Goal: Communication & Community: Connect with others

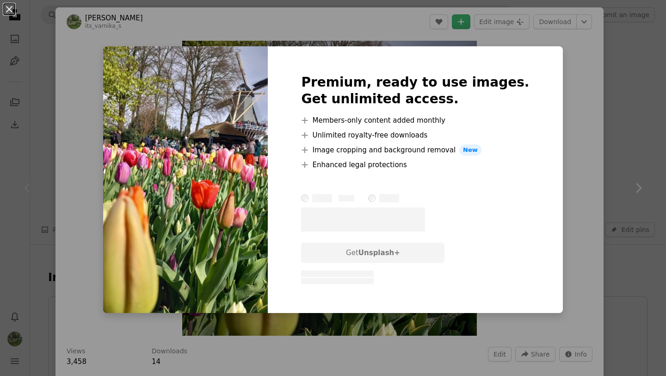
scroll to position [764, 0]
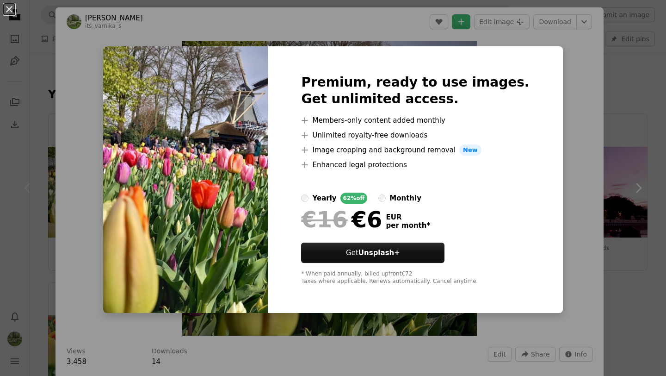
click at [567, 120] on div "An X shape Premium, ready to use images. Get unlimited access. A plus sign Memb…" at bounding box center [333, 188] width 666 height 376
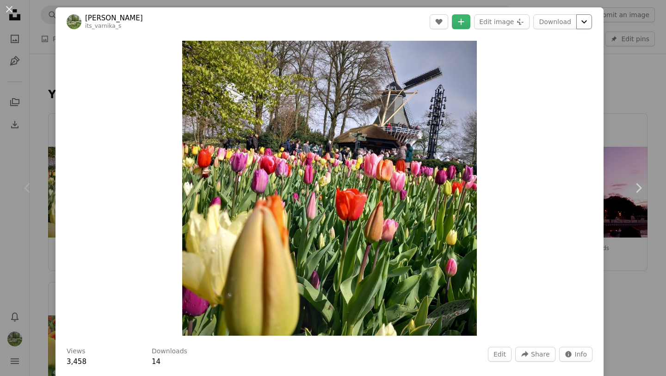
click at [591, 24] on icon "Chevron down" at bounding box center [584, 21] width 15 height 11
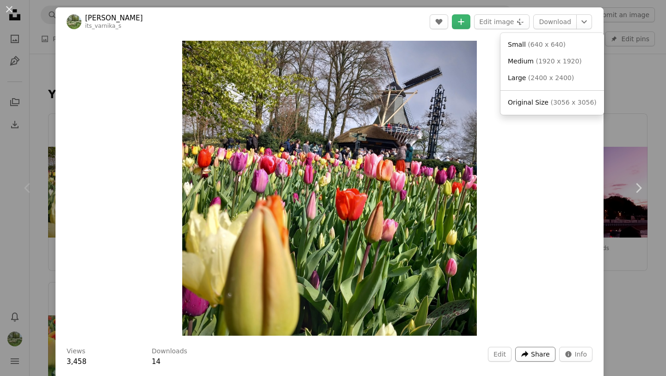
click at [549, 351] on dialog "An X shape Chevron left Chevron right veronika its_varnika_s Edit A heart A plu…" at bounding box center [333, 188] width 666 height 376
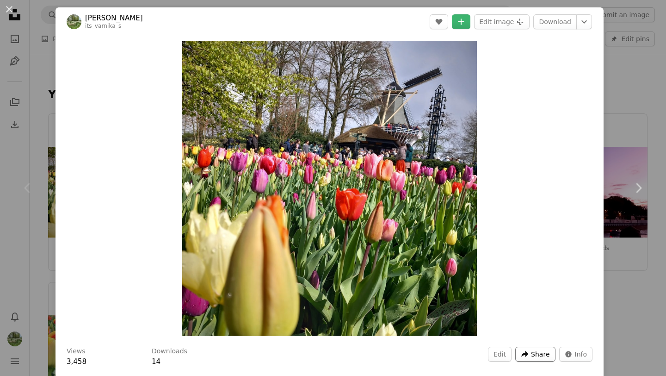
click at [546, 351] on span "Share" at bounding box center [540, 354] width 19 height 14
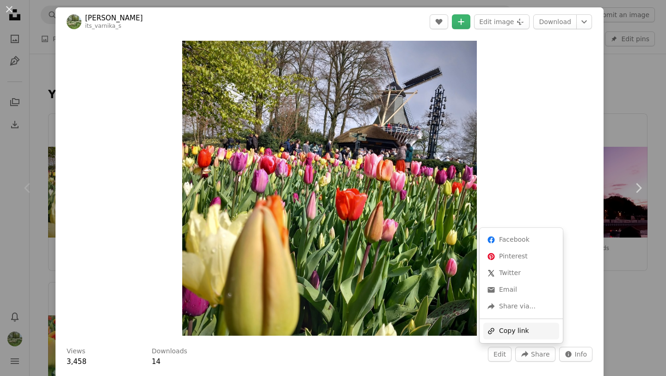
click at [524, 327] on div "A URL sharing icon (chains) Copy link" at bounding box center [521, 330] width 76 height 17
click at [542, 352] on span "Share" at bounding box center [540, 354] width 19 height 14
click at [522, 307] on div "A forward-right arrow Share via..." at bounding box center [521, 306] width 76 height 17
click at [530, 87] on dialog "An X shape Chevron left Chevron right veronika its_varnika_s Edit A heart A plu…" at bounding box center [333, 188] width 666 height 376
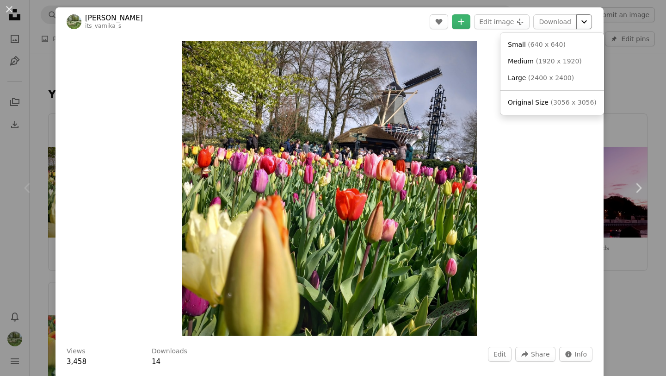
click at [592, 21] on icon "Chevron down" at bounding box center [584, 21] width 15 height 11
click at [556, 43] on span "( 640 x 640 )" at bounding box center [547, 44] width 38 height 7
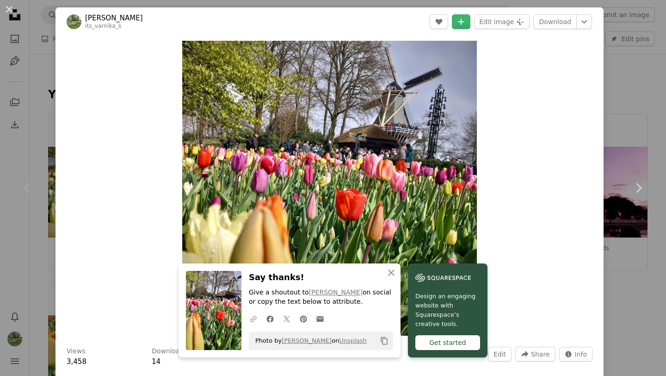
click at [252, 318] on icon "A URL sharing icon (chains)" at bounding box center [253, 319] width 8 height 8
click at [270, 319] on icon "Facebook icon" at bounding box center [270, 319] width 8 height 8
click at [306, 319] on icon at bounding box center [303, 318] width 7 height 7
click at [612, 74] on div "An X shape Chevron left Chevron right veronika its_varnika_s Edit A heart A plu…" at bounding box center [333, 188] width 666 height 376
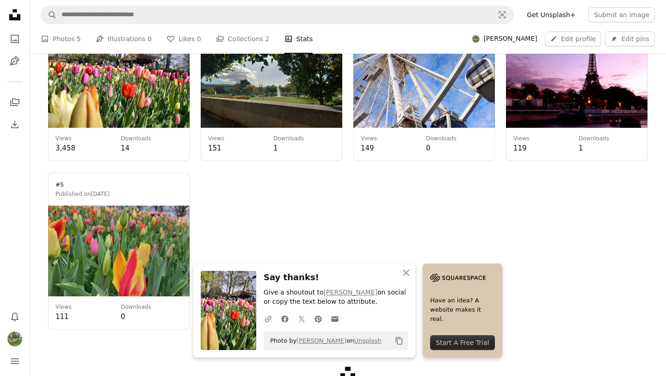
scroll to position [887, 0]
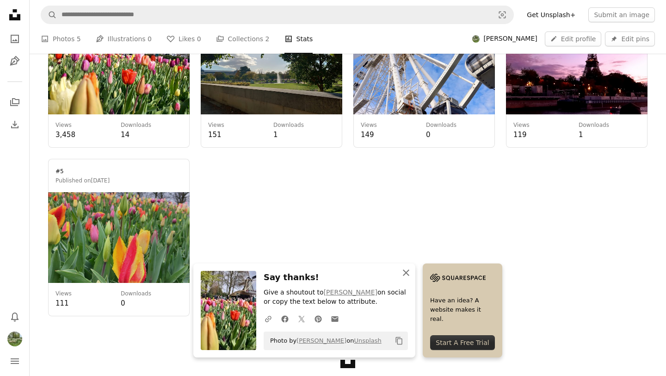
click at [405, 273] on icon "button" at bounding box center [406, 272] width 6 height 6
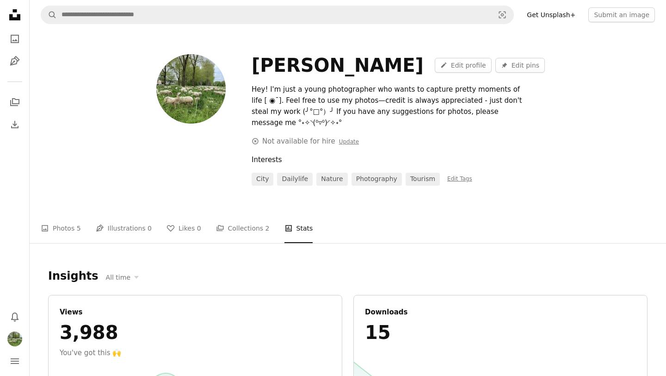
scroll to position [2, 0]
click at [19, 20] on icon at bounding box center [14, 14] width 11 height 11
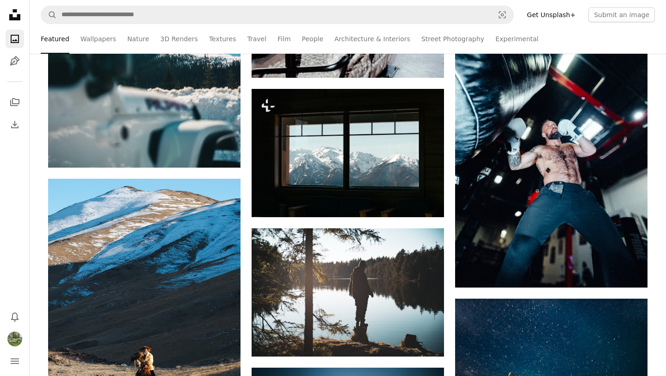
scroll to position [5776, 0]
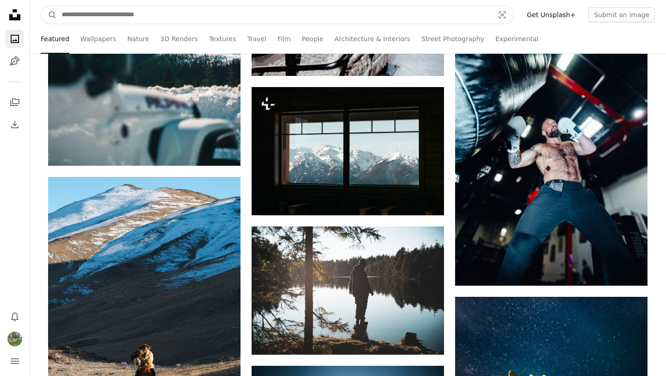
click at [130, 17] on input "Find visuals sitewide" at bounding box center [274, 15] width 434 height 18
type input "**********"
click at [41, 6] on button "A magnifying glass" at bounding box center [49, 15] width 16 height 18
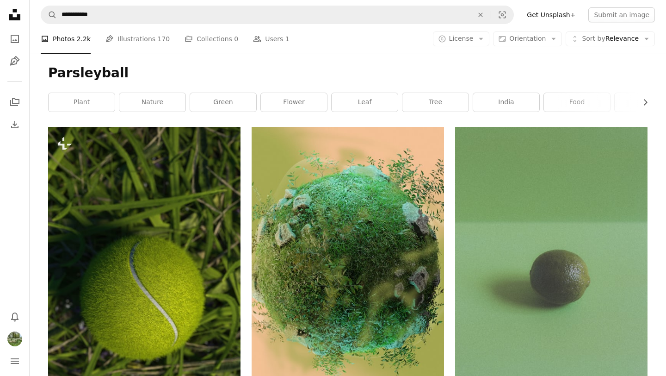
click at [242, 45] on ul "A photo Photos 2.2k Pen Tool Illustrations 170 A stack of folders Collections 0…" at bounding box center [165, 39] width 249 height 30
click at [253, 44] on link "People Users 1" at bounding box center [271, 39] width 37 height 30
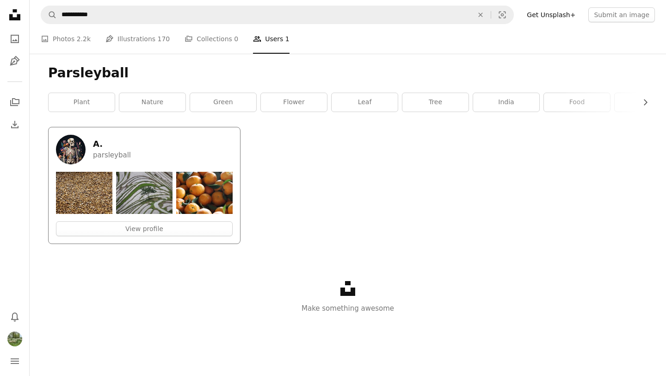
click at [93, 148] on h5 "A." at bounding box center [112, 143] width 38 height 11
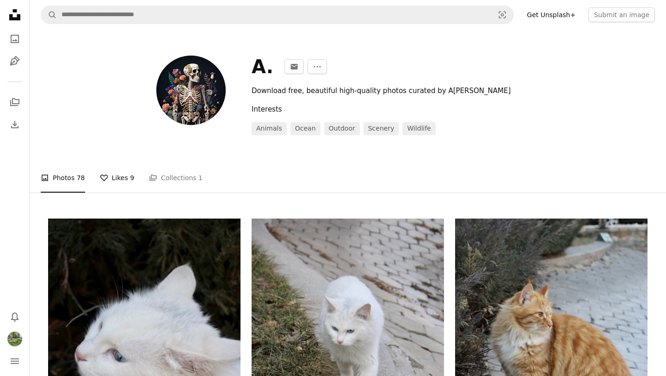
click at [121, 175] on link "A heart Likes 9" at bounding box center [117, 178] width 35 height 30
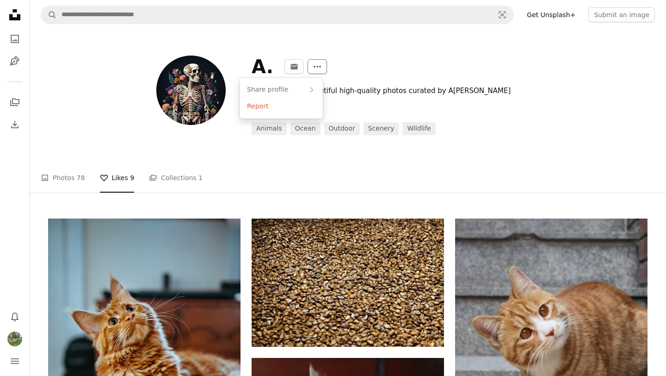
click at [314, 64] on icon "More Actions" at bounding box center [317, 66] width 8 height 8
click at [291, 62] on icon "An envelope" at bounding box center [294, 66] width 8 height 8
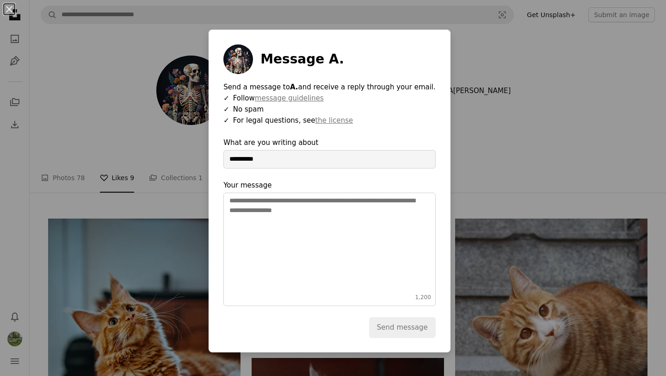
click at [446, 75] on div "**********" at bounding box center [333, 188] width 666 height 376
